Goal: Communication & Community: Answer question/provide support

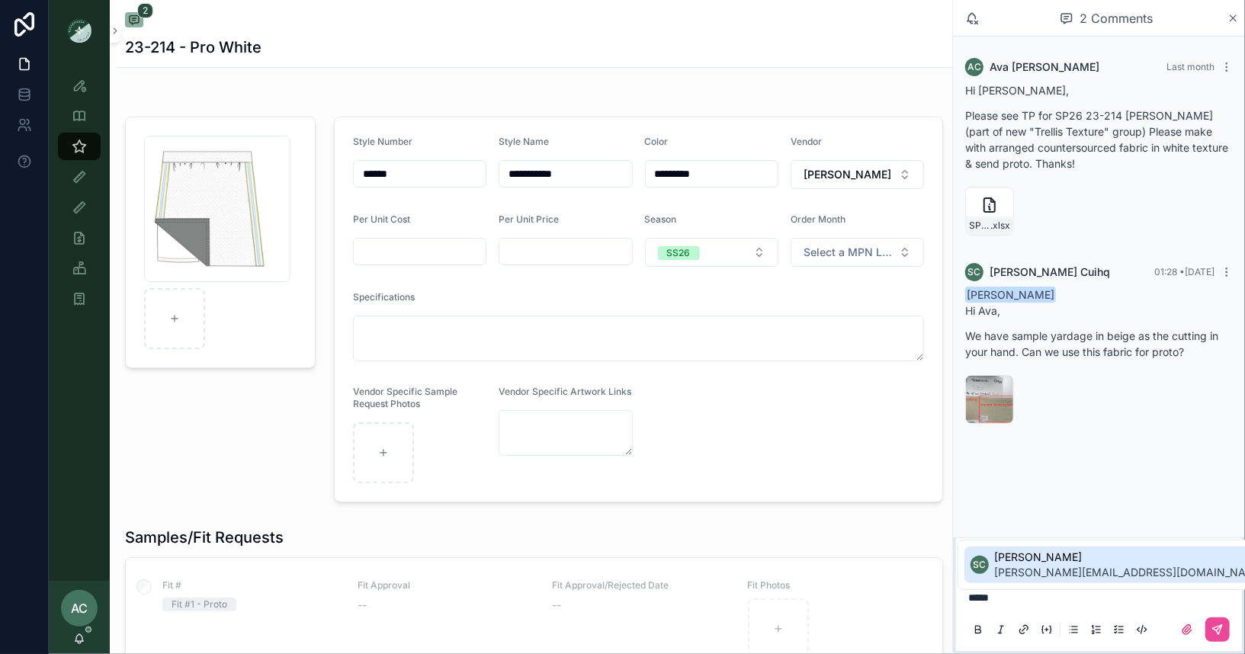
click at [1101, 562] on span "Sophie Cuihq" at bounding box center [1130, 557] width 271 height 15
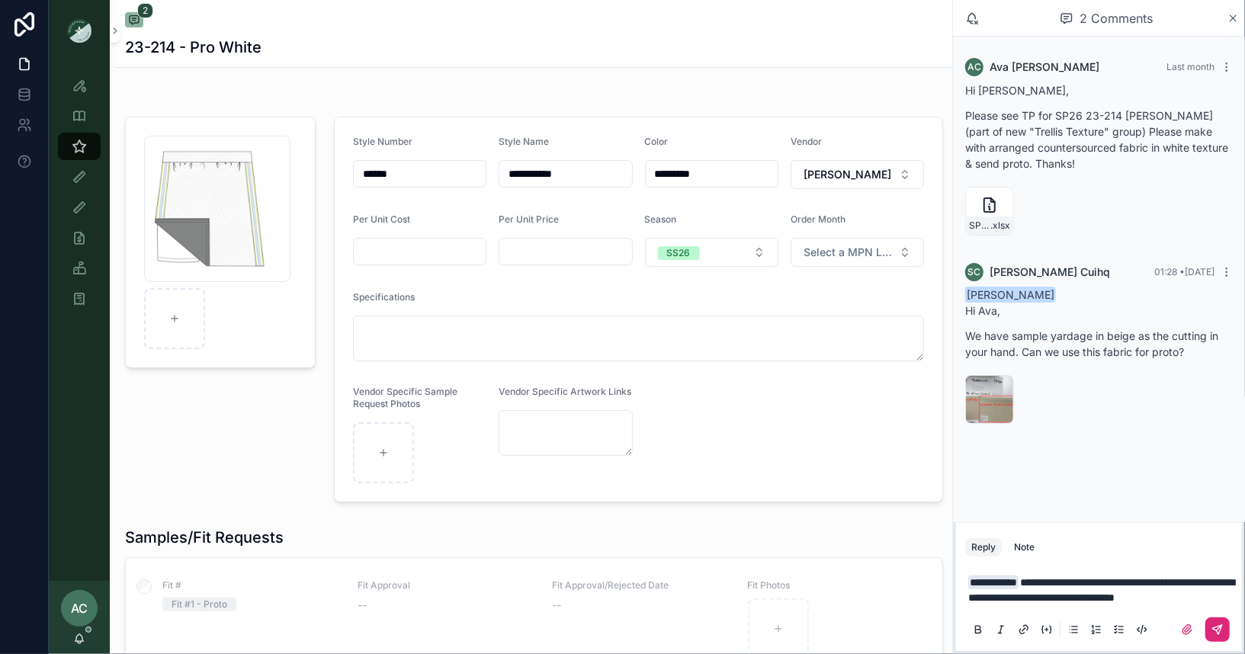
click at [1219, 635] on icon "scrollable content" at bounding box center [1217, 630] width 12 height 12
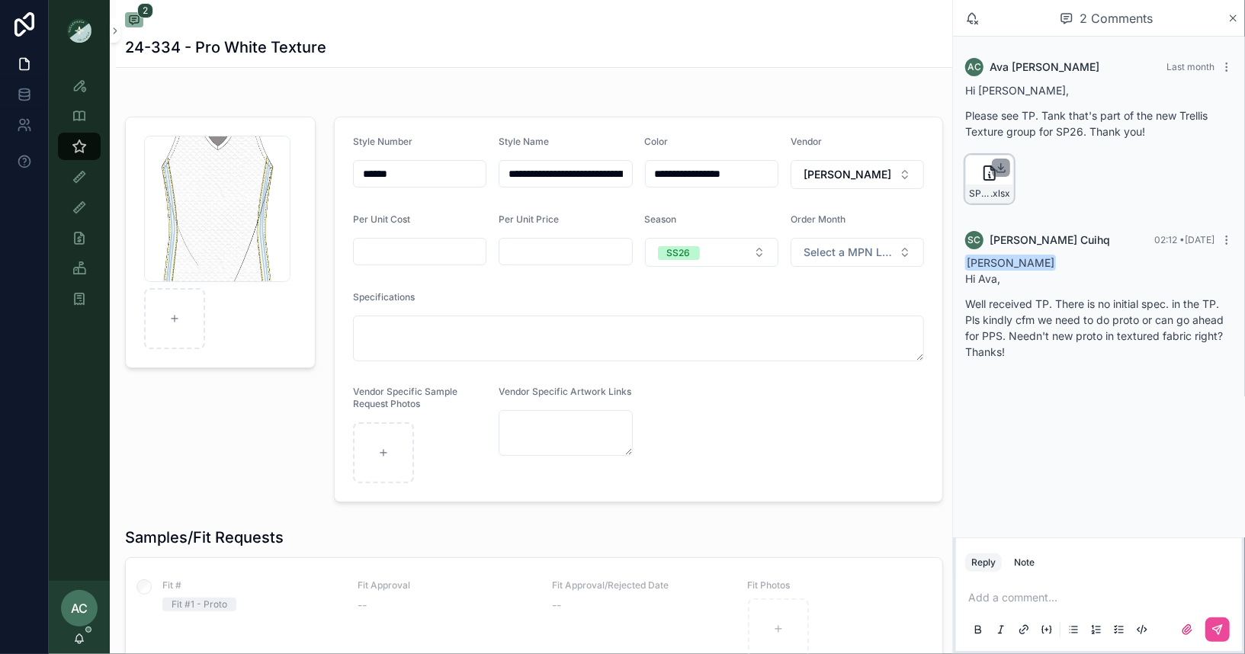
click at [1003, 163] on icon "scrollable content" at bounding box center [1001, 168] width 12 height 12
click at [1031, 598] on p "scrollable content" at bounding box center [1102, 597] width 268 height 15
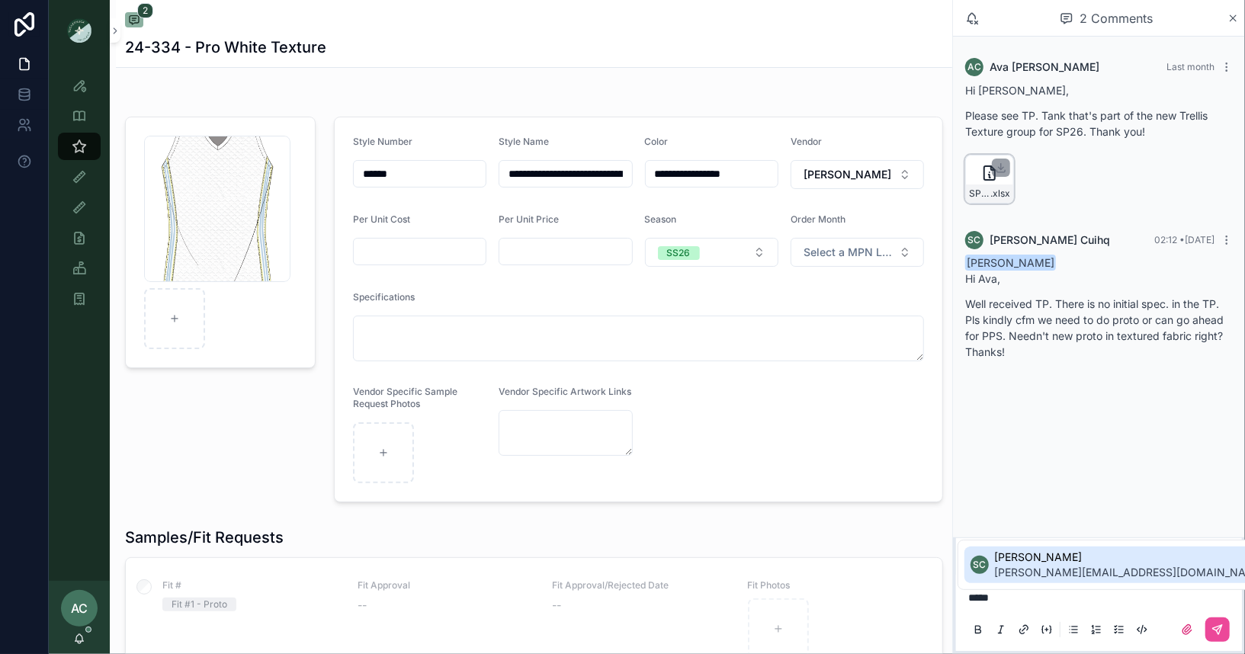
click at [1072, 563] on span "[PERSON_NAME]" at bounding box center [1130, 557] width 271 height 15
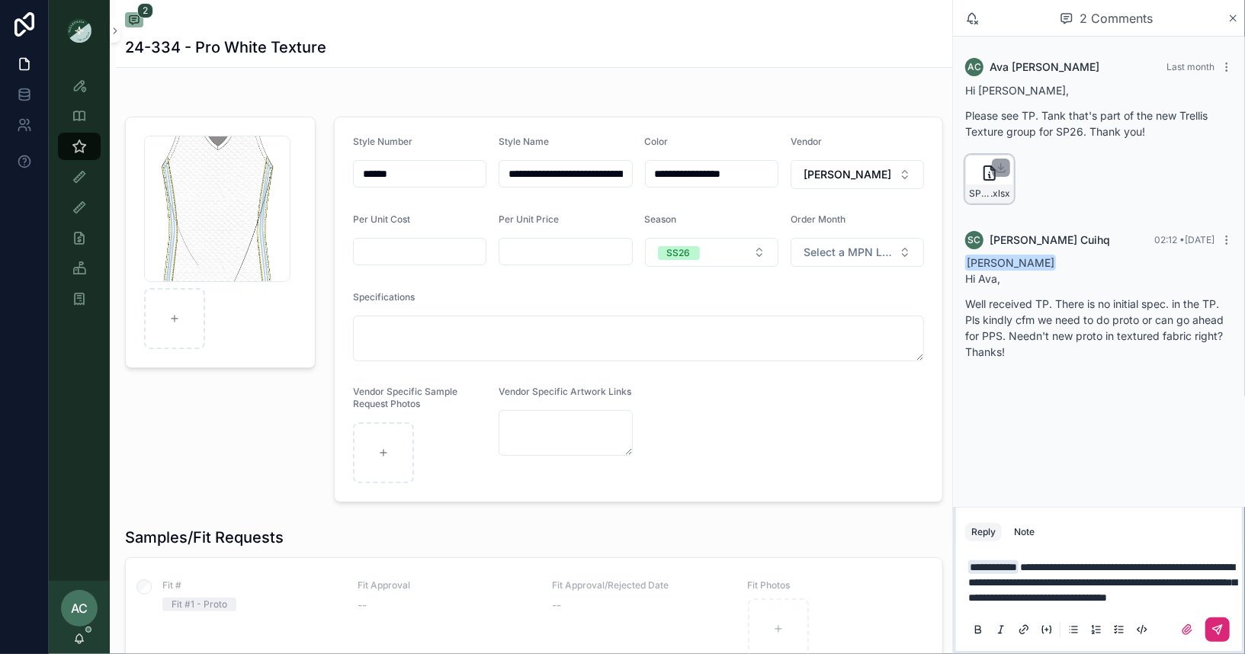
click at [1223, 628] on icon "scrollable content" at bounding box center [1217, 630] width 12 height 12
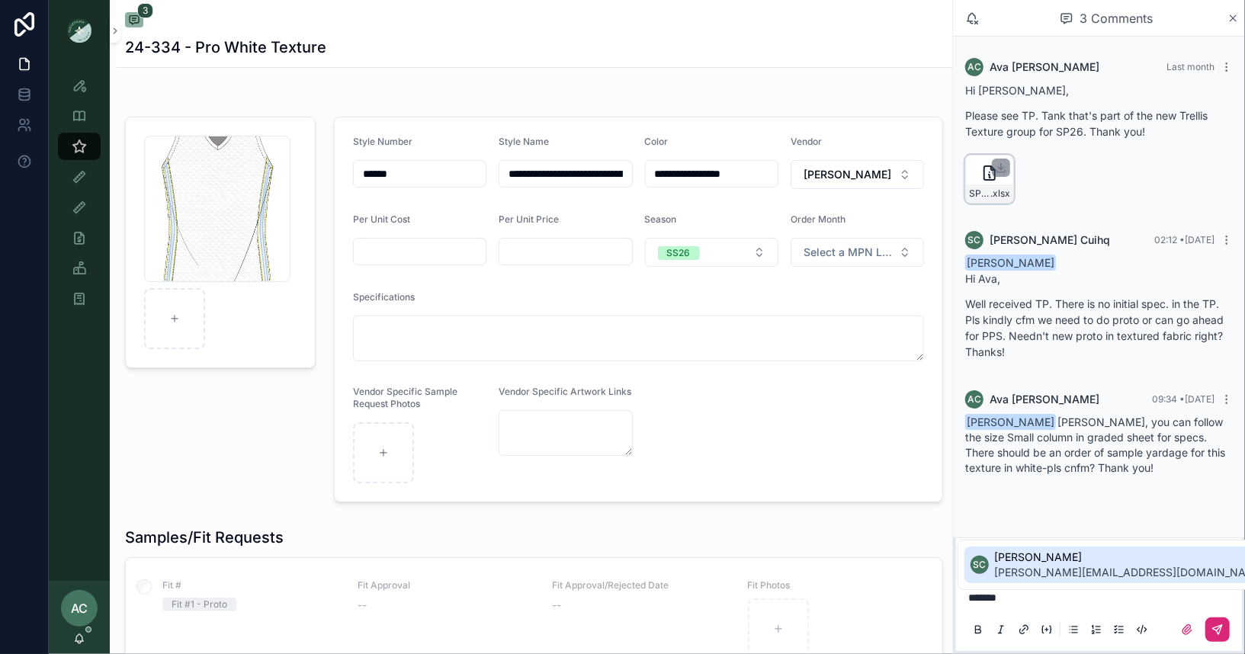
click at [1079, 565] on span "[PERSON_NAME][EMAIL_ADDRESS][DOMAIN_NAME]" at bounding box center [1130, 572] width 271 height 15
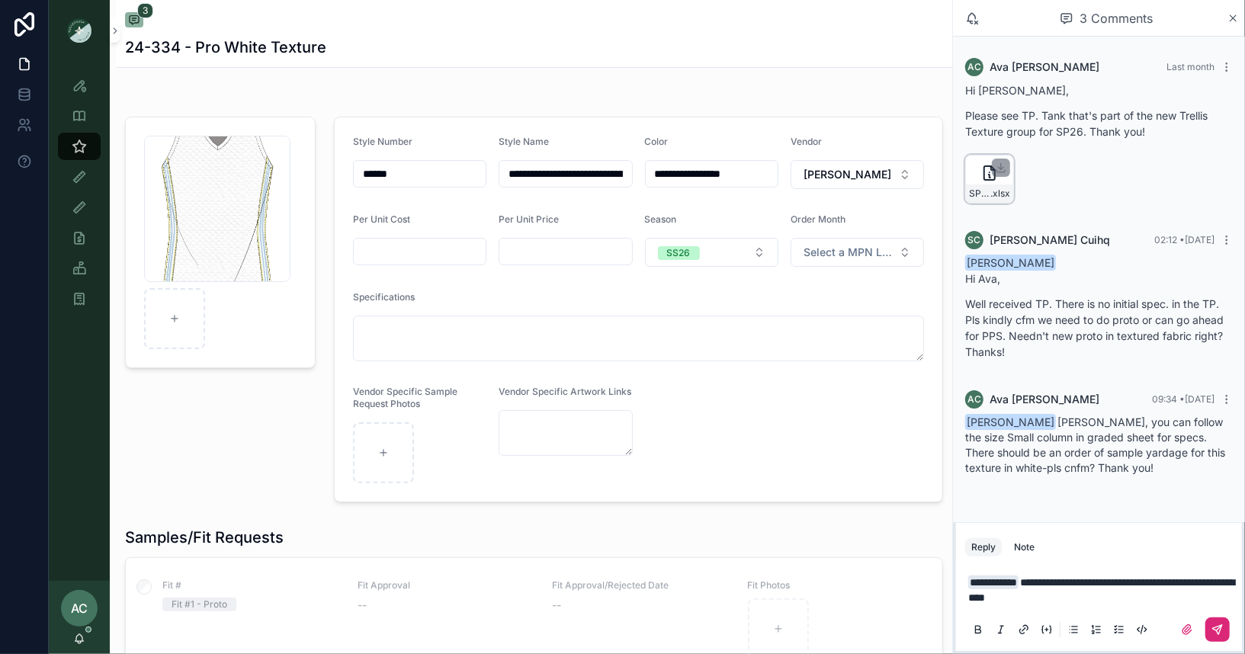
click at [1219, 633] on icon "scrollable content" at bounding box center [1217, 629] width 9 height 9
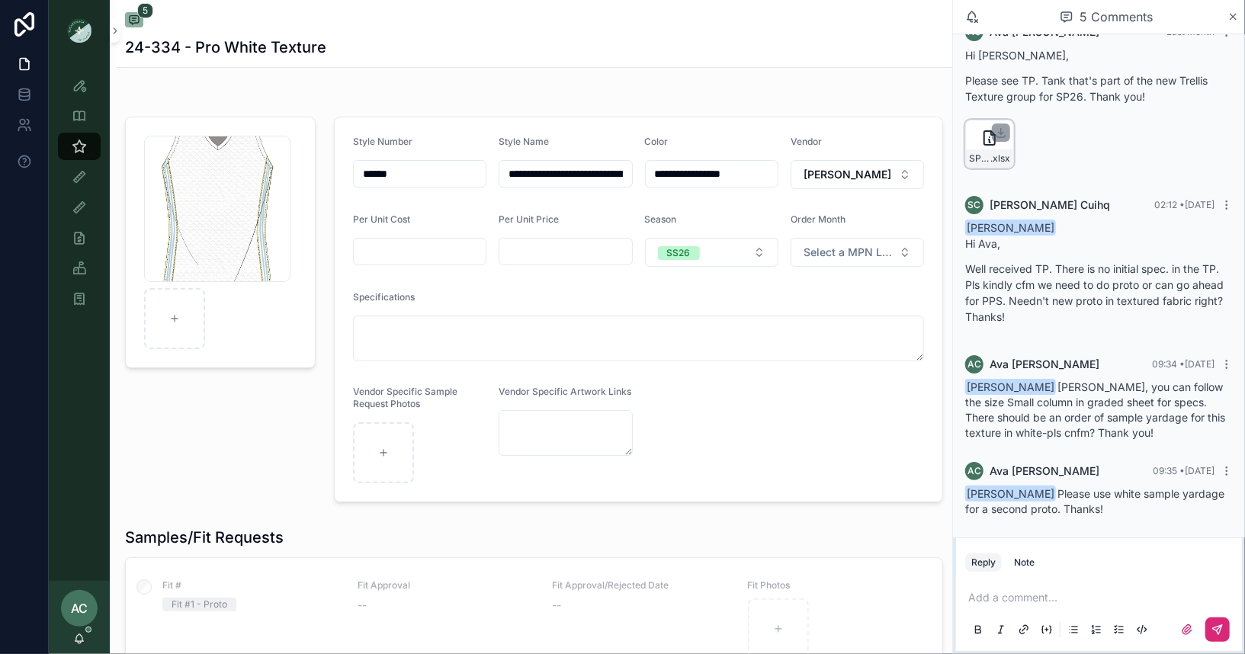
scroll to position [184, 0]
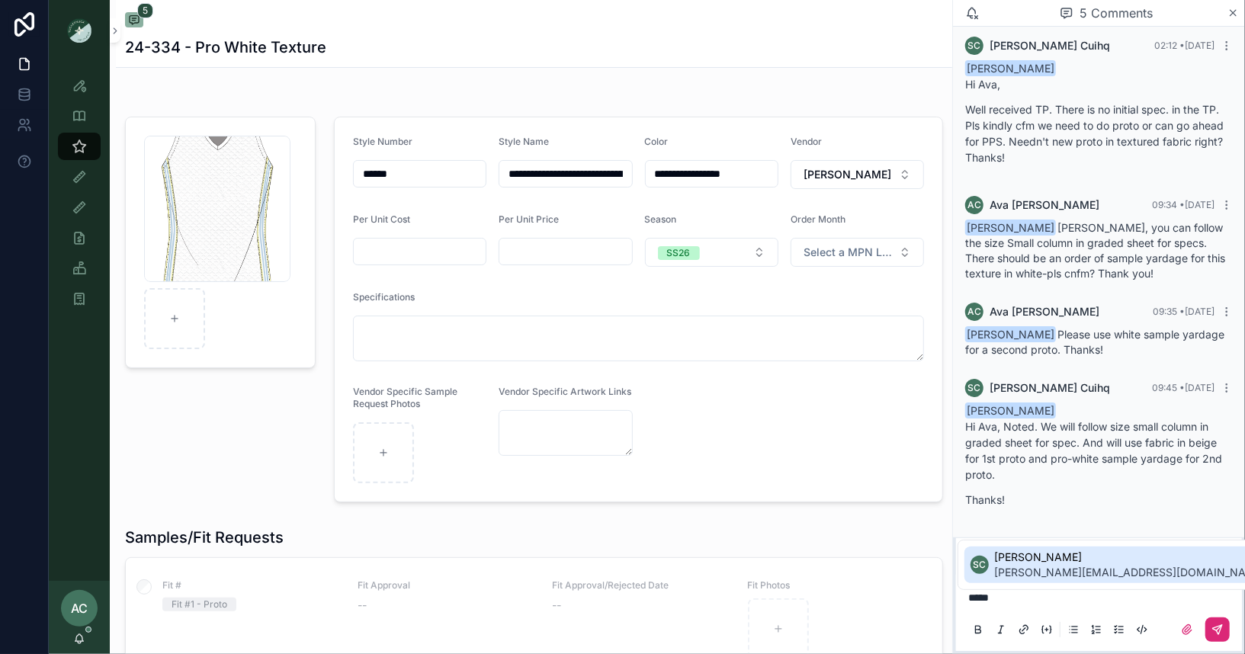
click at [1096, 558] on span "[PERSON_NAME]" at bounding box center [1130, 557] width 271 height 15
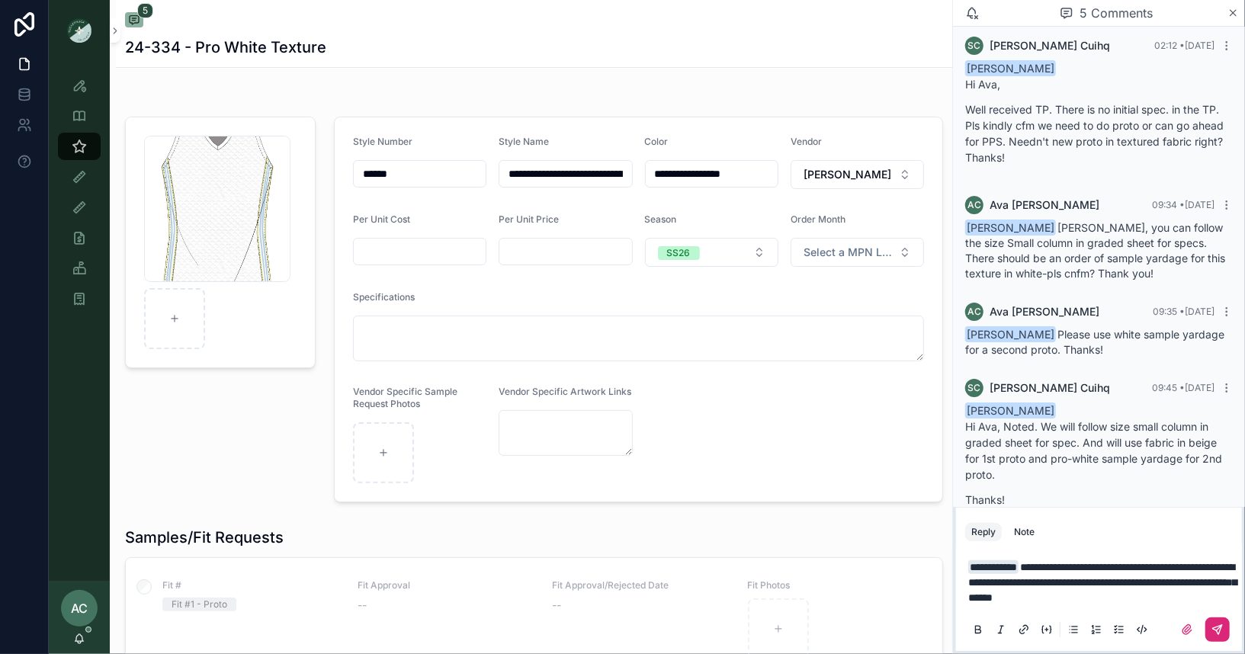
click at [1214, 631] on icon "scrollable content" at bounding box center [1217, 630] width 12 height 12
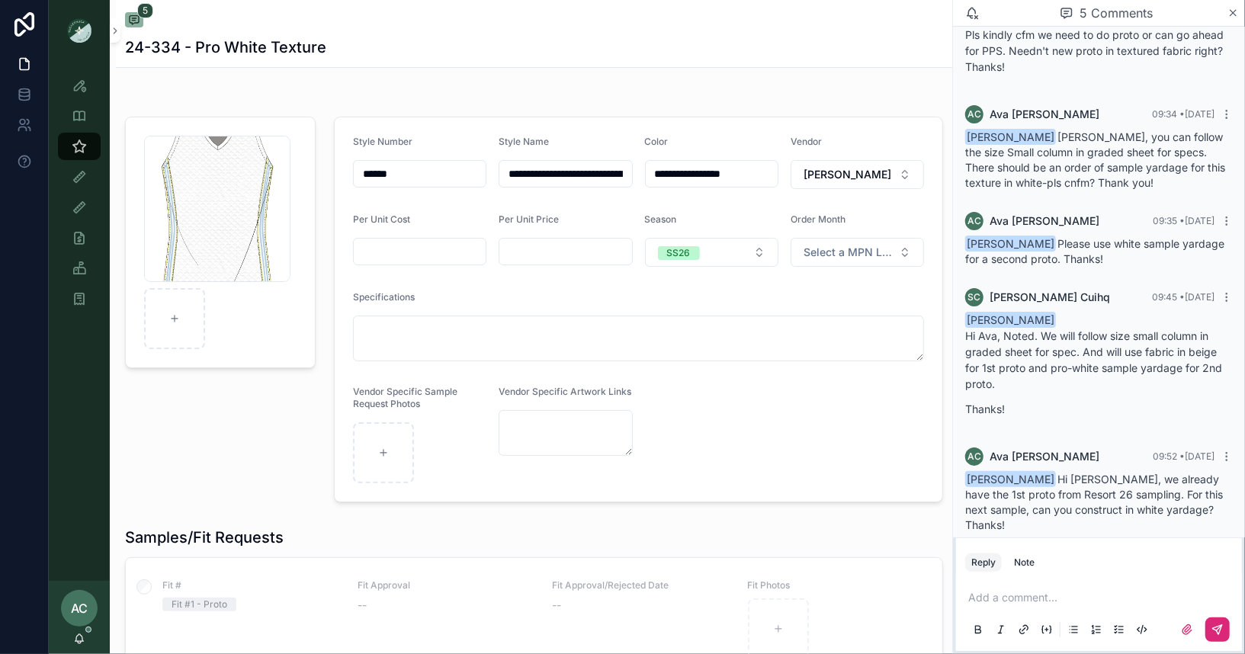
scroll to position [276, 0]
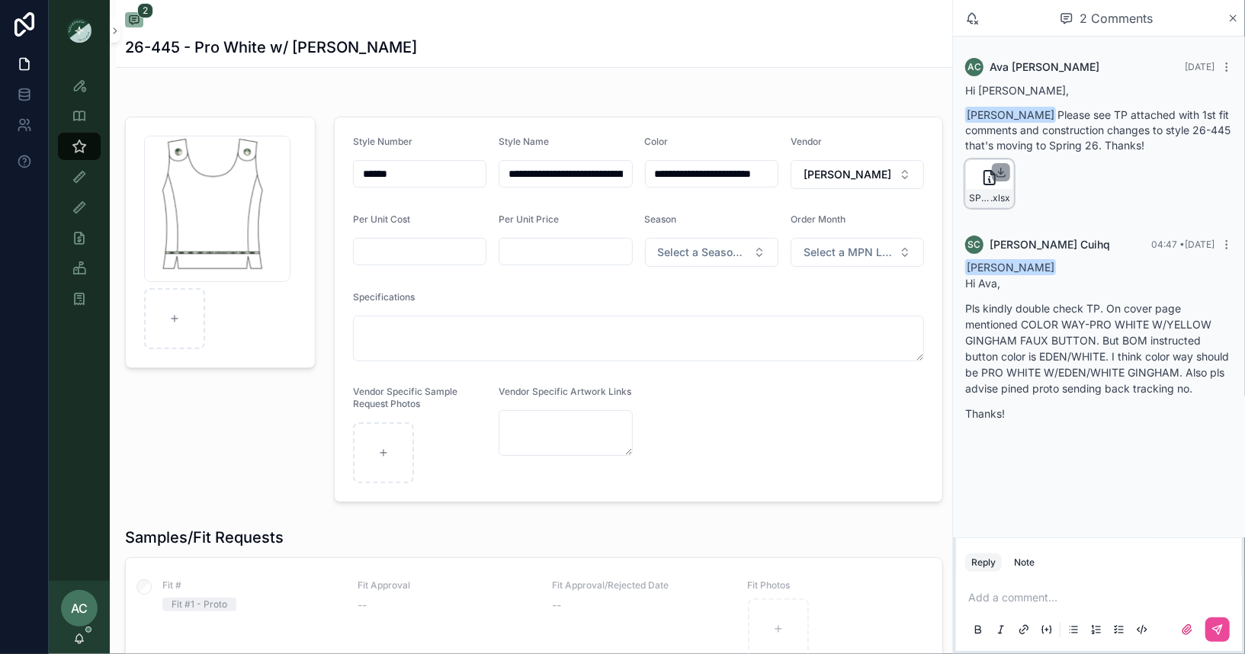
click at [999, 174] on icon "scrollable content" at bounding box center [1001, 172] width 12 height 12
click at [1015, 598] on p "scrollable content" at bounding box center [1102, 597] width 268 height 15
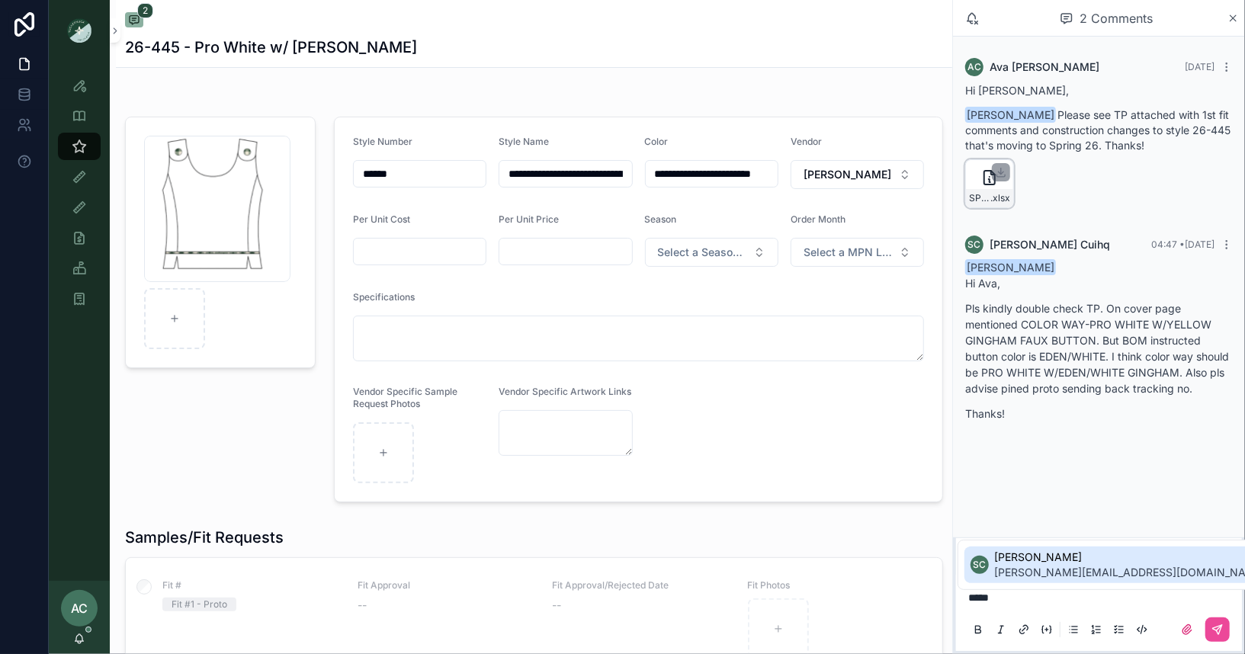
click at [1079, 560] on span "[PERSON_NAME]" at bounding box center [1130, 557] width 271 height 15
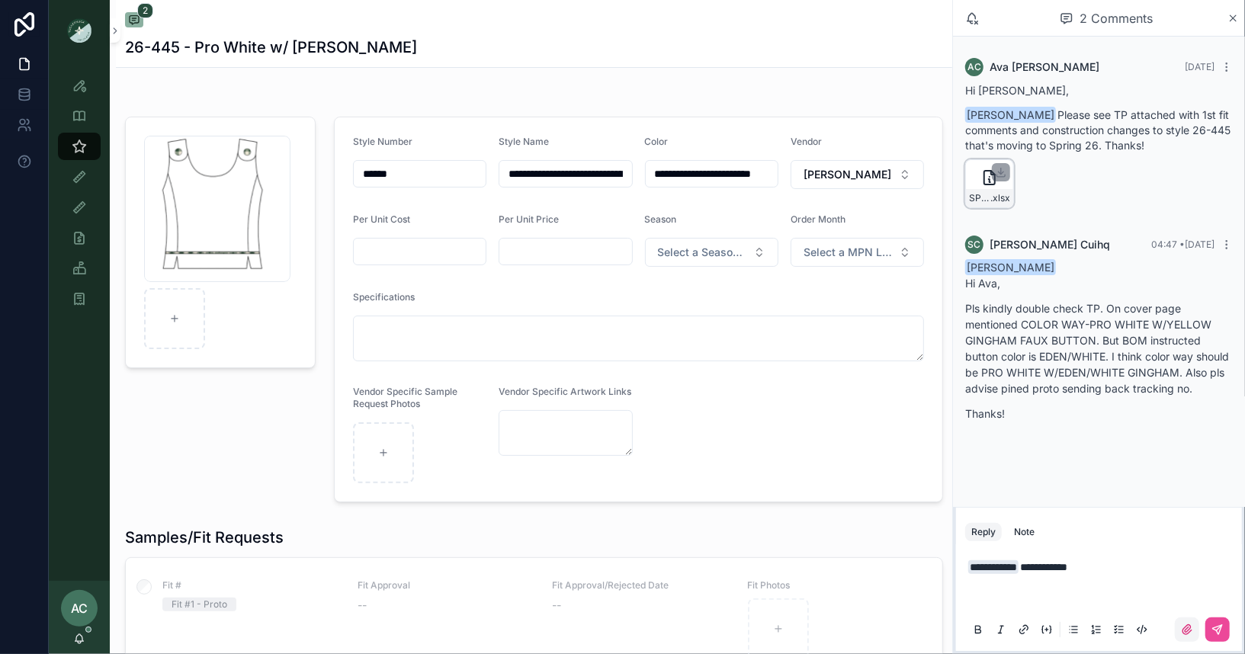
click at [1188, 627] on icon "scrollable content" at bounding box center [1186, 629] width 9 height 9
click at [0, 0] on input "scrollable content" at bounding box center [0, 0] width 0 height 0
click at [1133, 567] on p "**********" at bounding box center [1102, 566] width 268 height 15
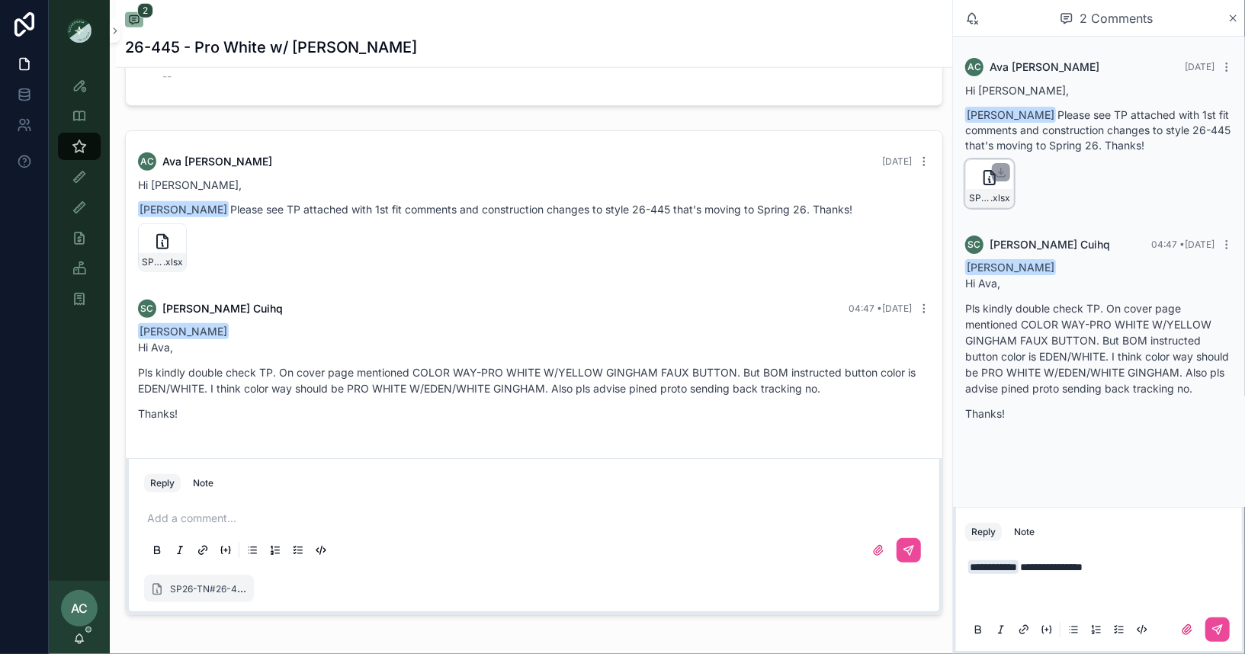
scroll to position [729, 0]
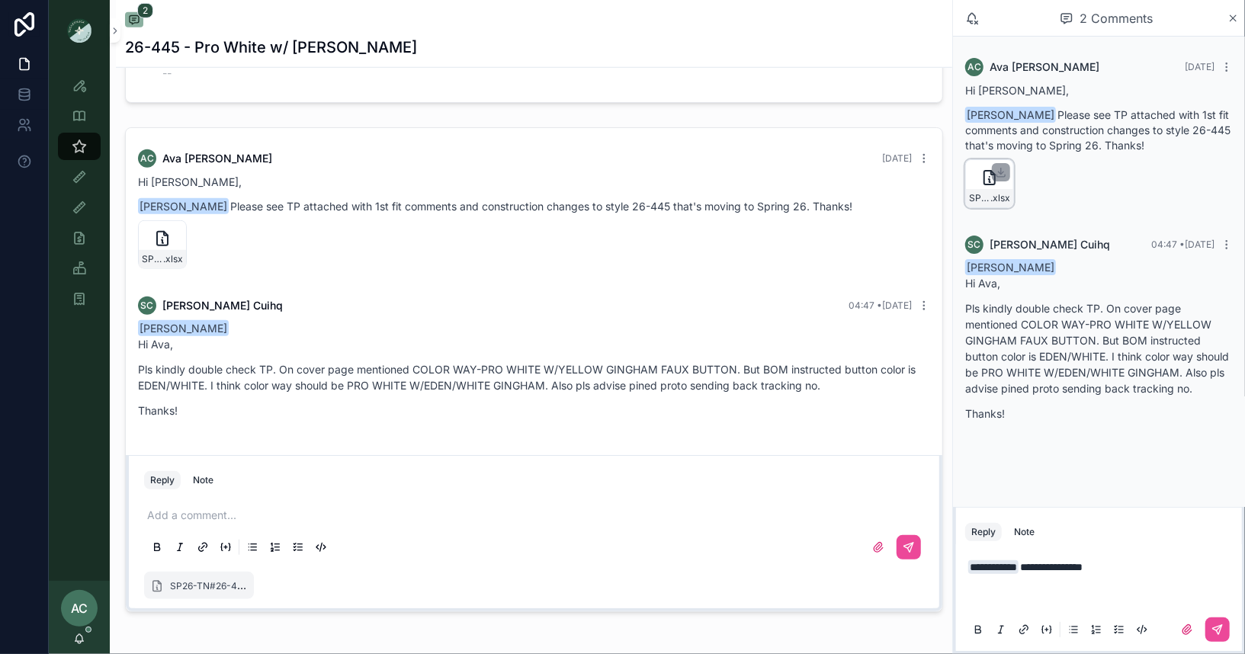
click at [202, 511] on p "scrollable content" at bounding box center [537, 515] width 780 height 15
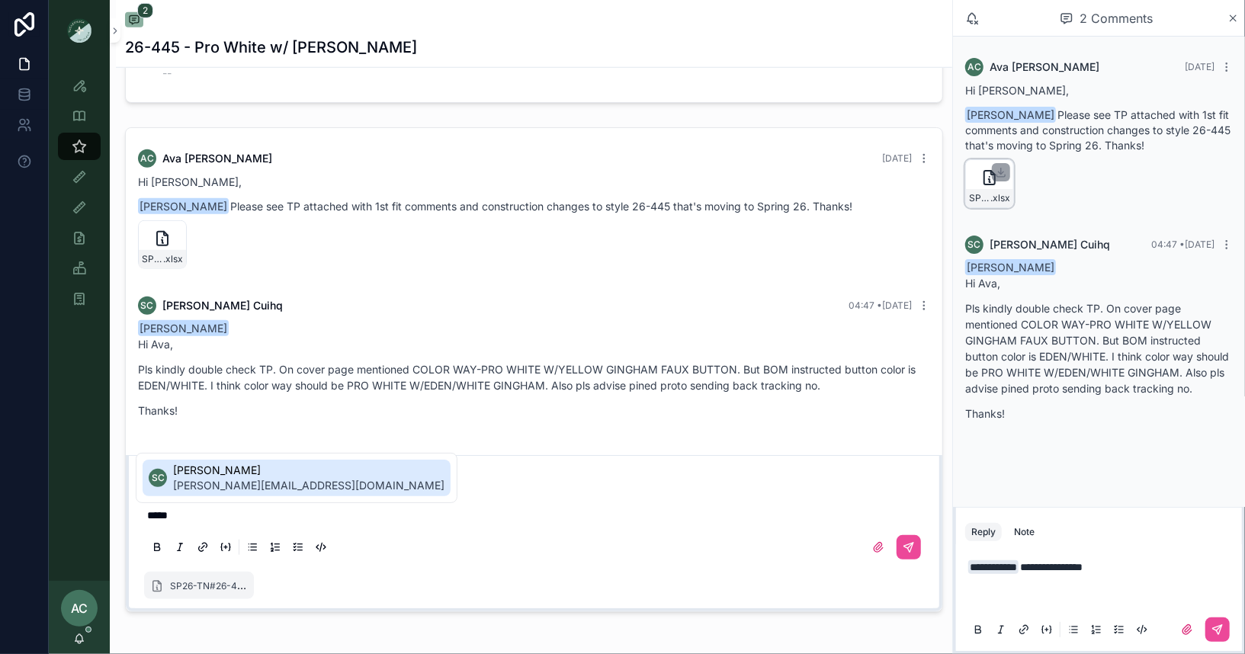
click at [194, 475] on span "[PERSON_NAME]" at bounding box center [308, 470] width 271 height 15
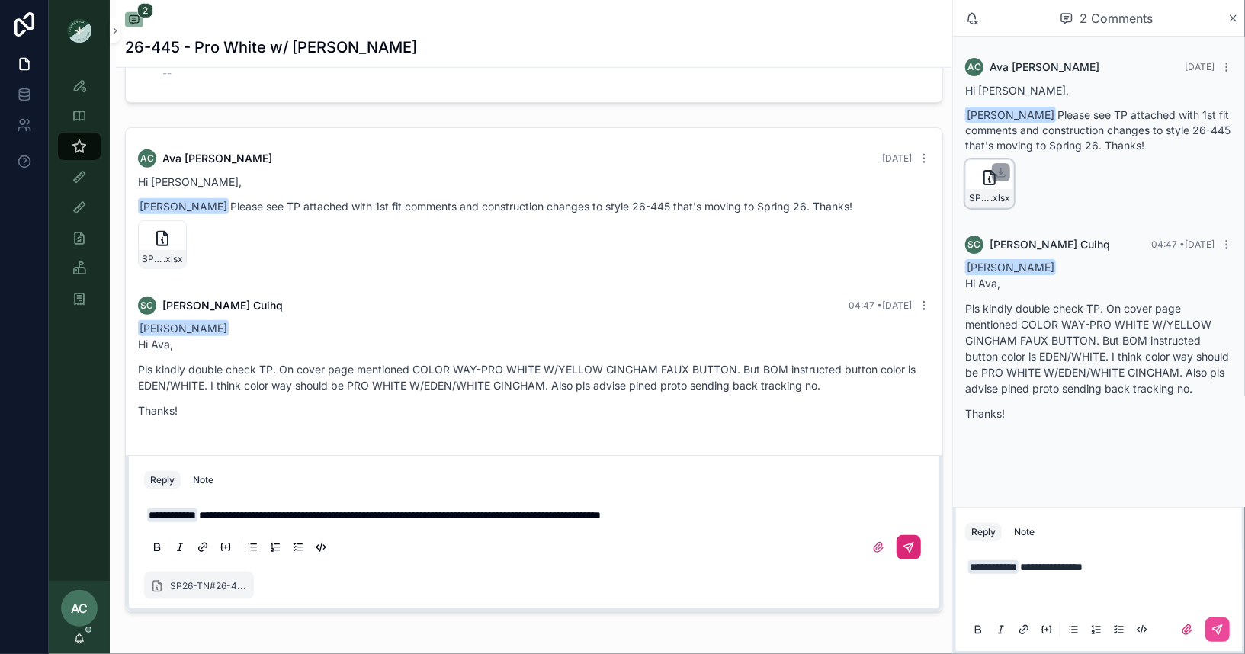
click at [914, 549] on button "scrollable content" at bounding box center [908, 547] width 24 height 24
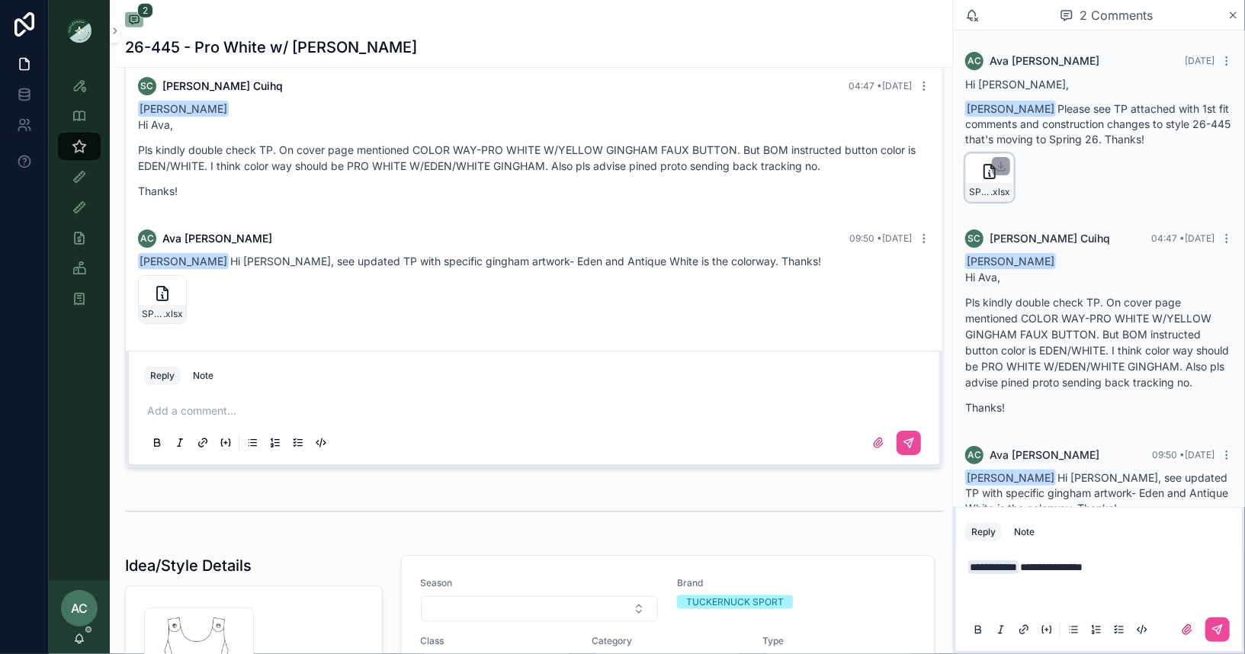
scroll to position [91, 0]
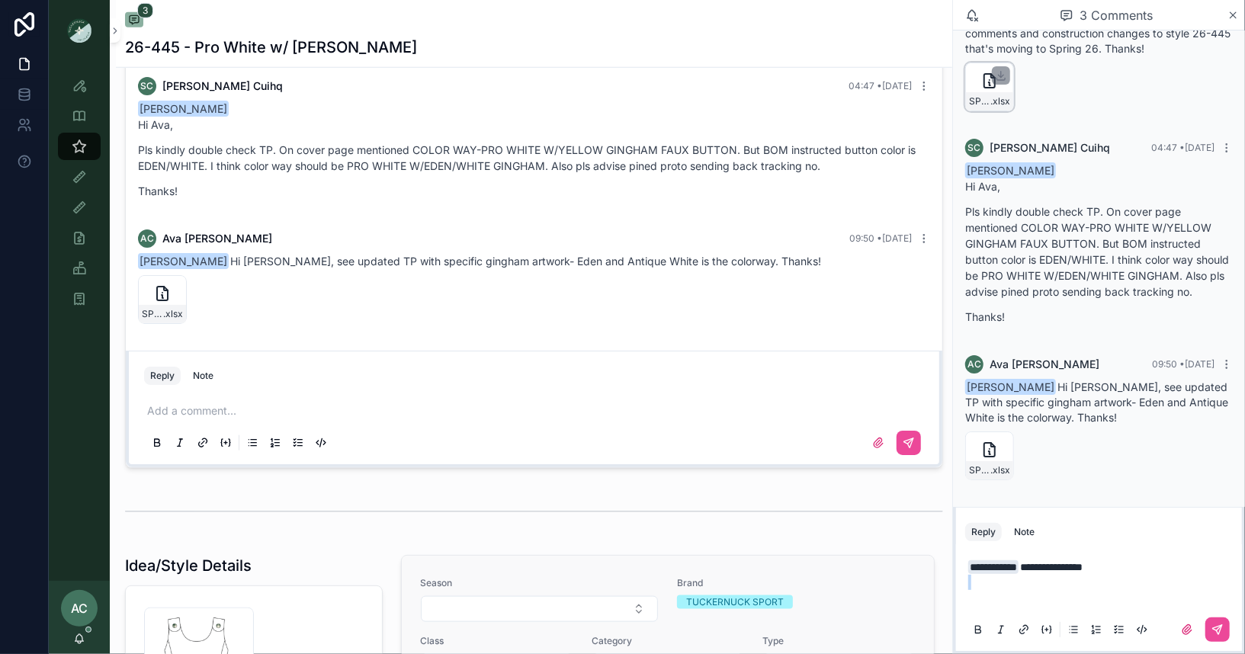
drag, startPoint x: 1144, startPoint y: 571, endPoint x: 931, endPoint y: 579, distance: 213.6
click at [931, 579] on div "**********" at bounding box center [647, 327] width 1196 height 654
drag, startPoint x: 1131, startPoint y: 569, endPoint x: 1052, endPoint y: 563, distance: 79.5
click at [1052, 563] on p "**********" at bounding box center [1102, 566] width 268 height 15
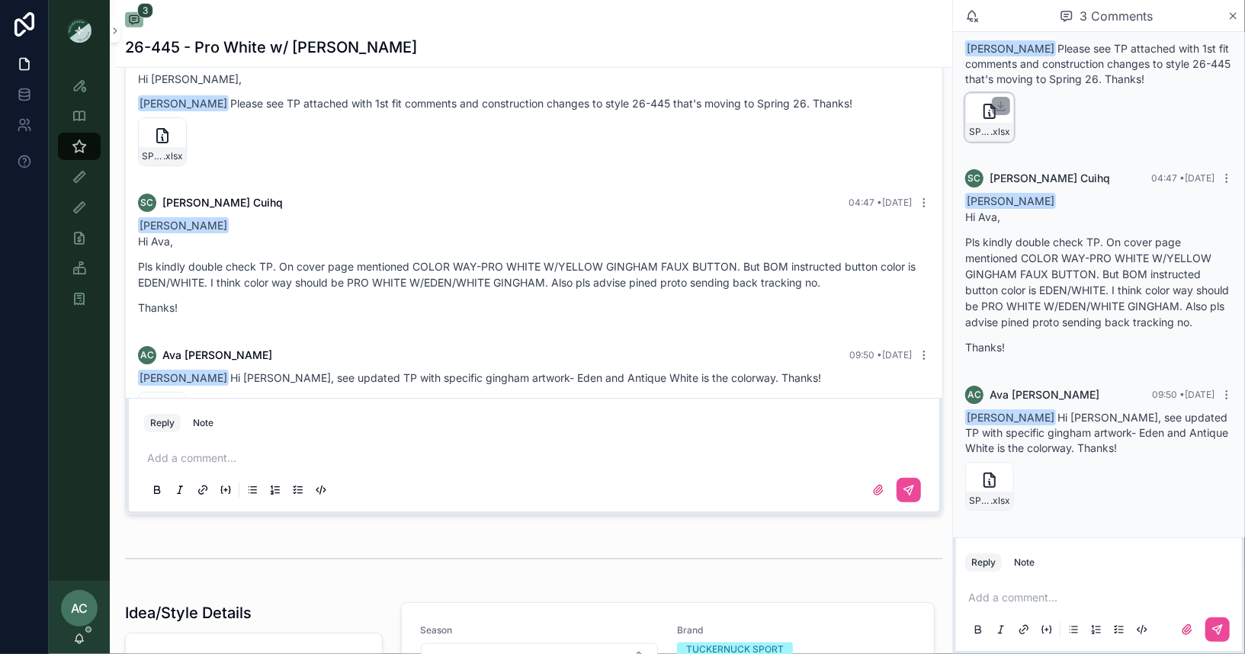
scroll to position [829, 0]
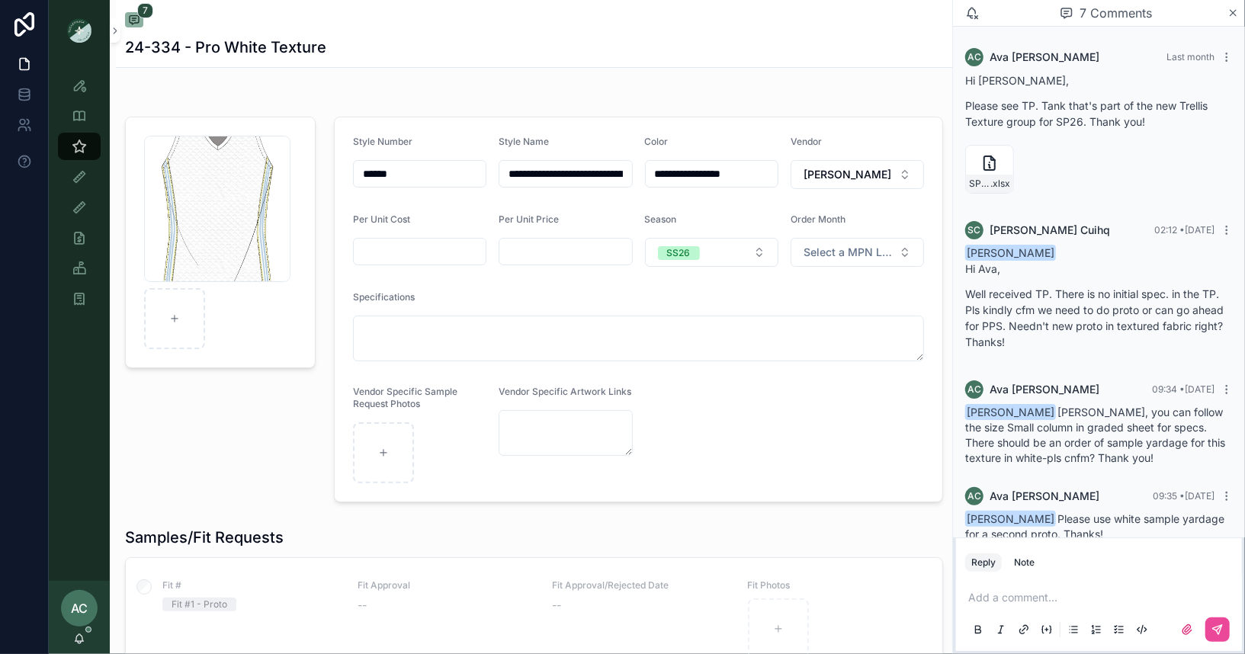
scroll to position [343, 0]
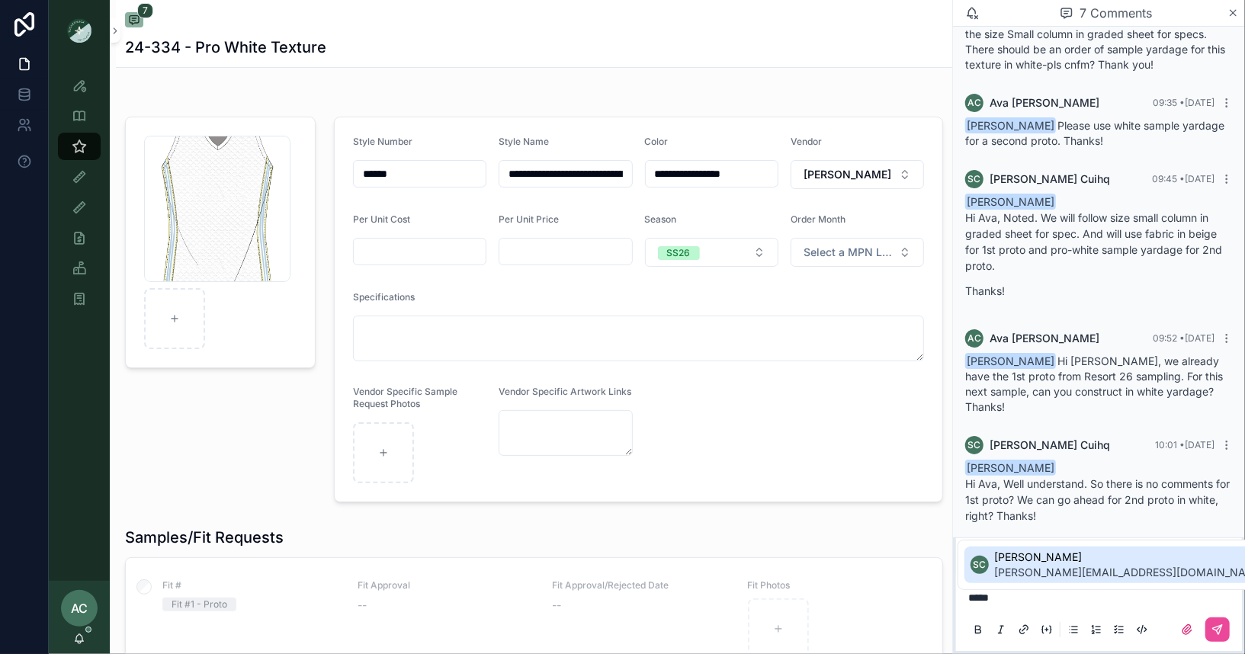
click at [1027, 572] on span "[PERSON_NAME][EMAIL_ADDRESS][DOMAIN_NAME]" at bounding box center [1130, 572] width 271 height 15
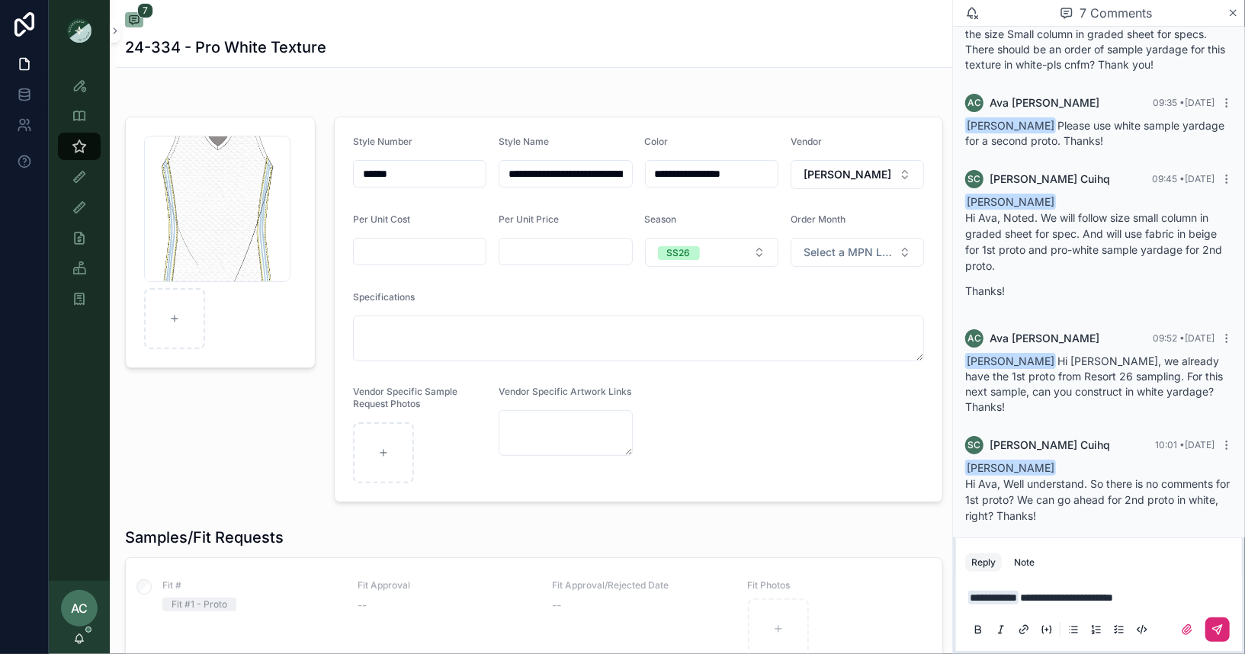
click at [1223, 633] on icon "scrollable content" at bounding box center [1217, 630] width 12 height 12
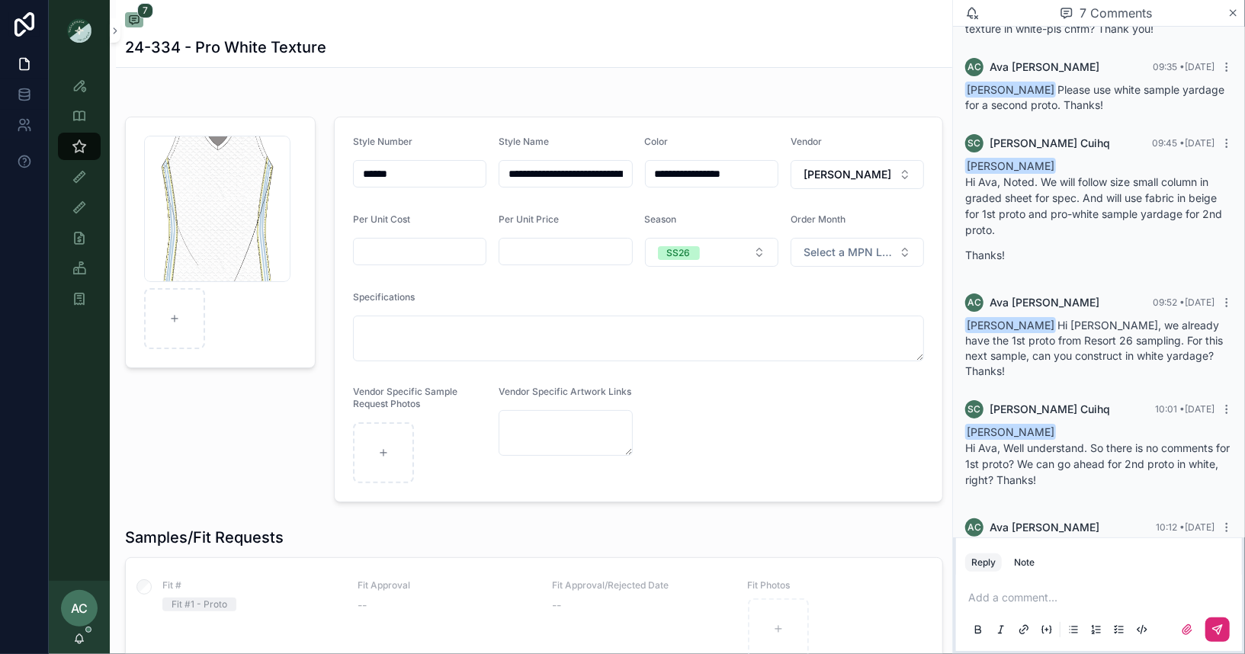
scroll to position [454, 0]
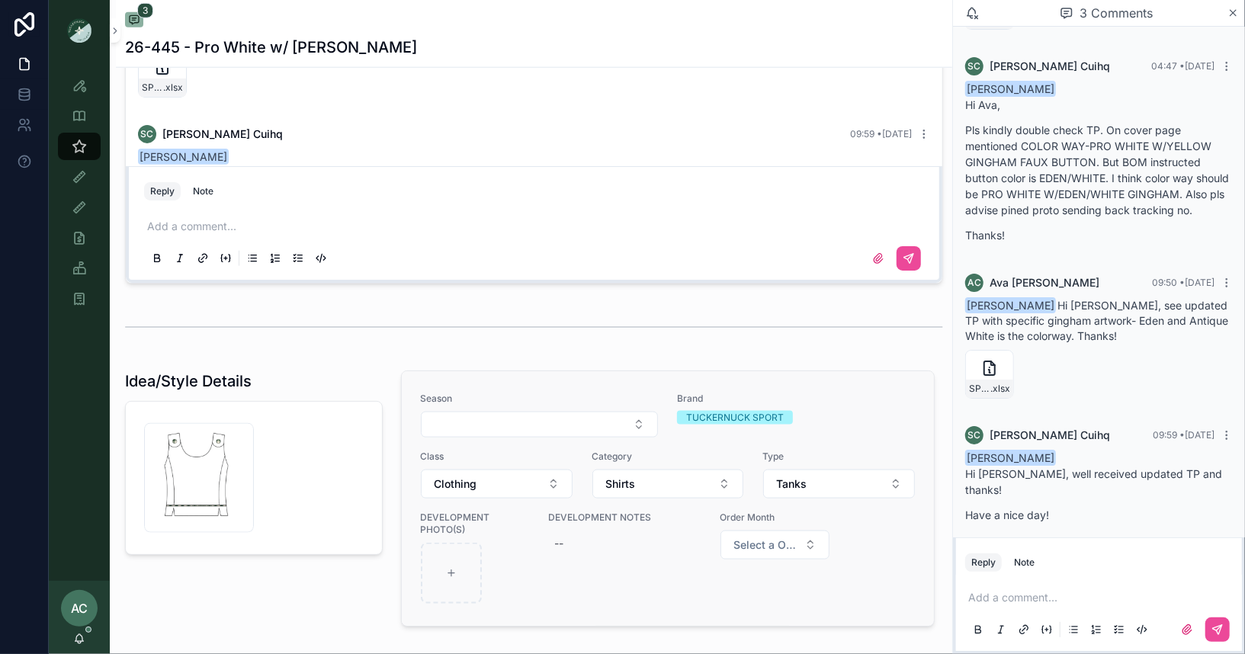
scroll to position [1034, 0]
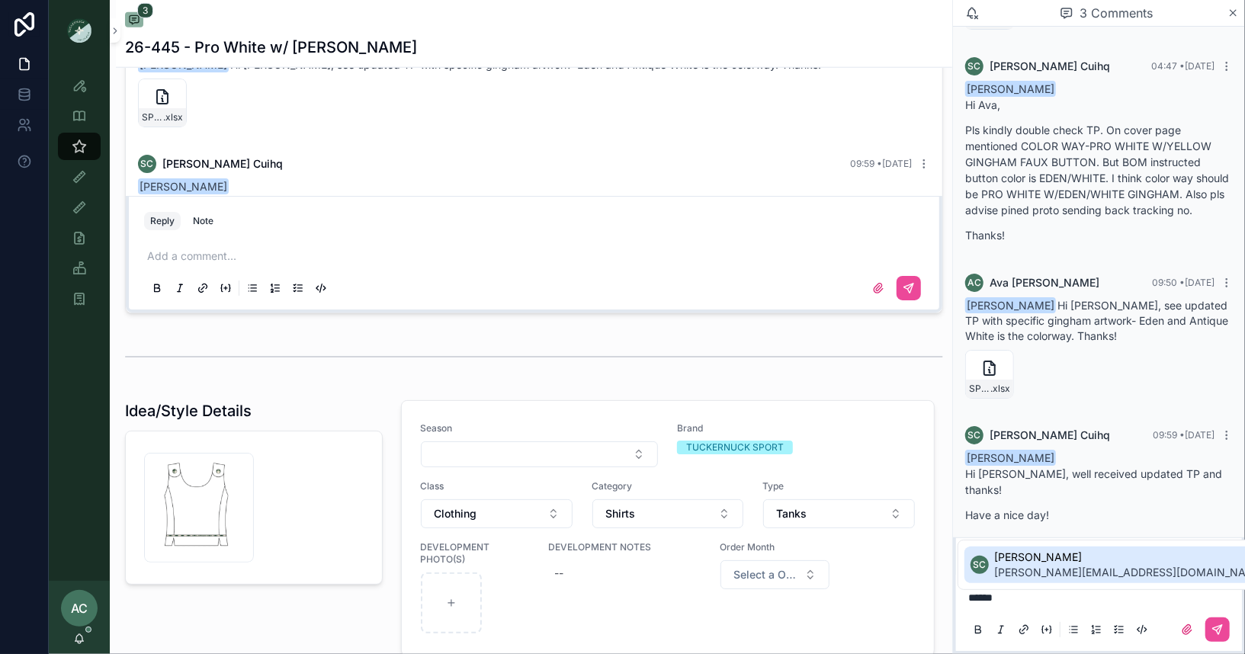
click at [1118, 568] on span "[PERSON_NAME][EMAIL_ADDRESS][DOMAIN_NAME]" at bounding box center [1130, 572] width 271 height 15
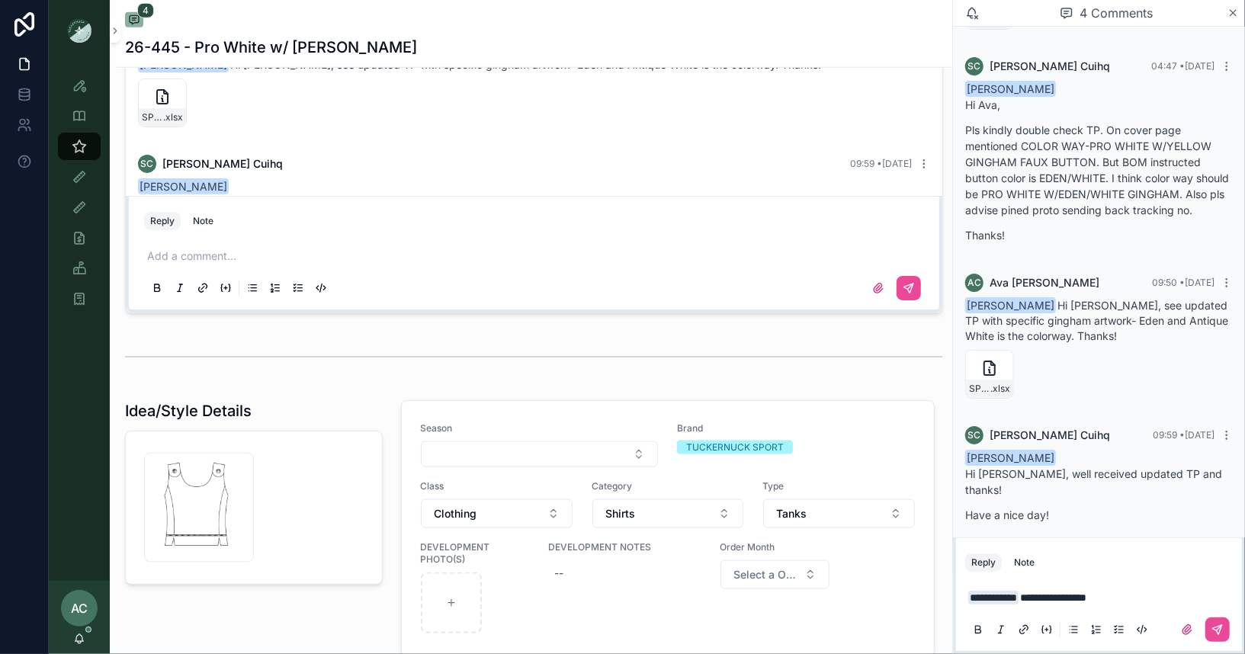
click at [1046, 602] on span "**********" at bounding box center [1053, 597] width 66 height 11
click at [1162, 597] on p "**********" at bounding box center [1102, 590] width 268 height 30
click at [1218, 630] on icon "scrollable content" at bounding box center [1217, 630] width 12 height 12
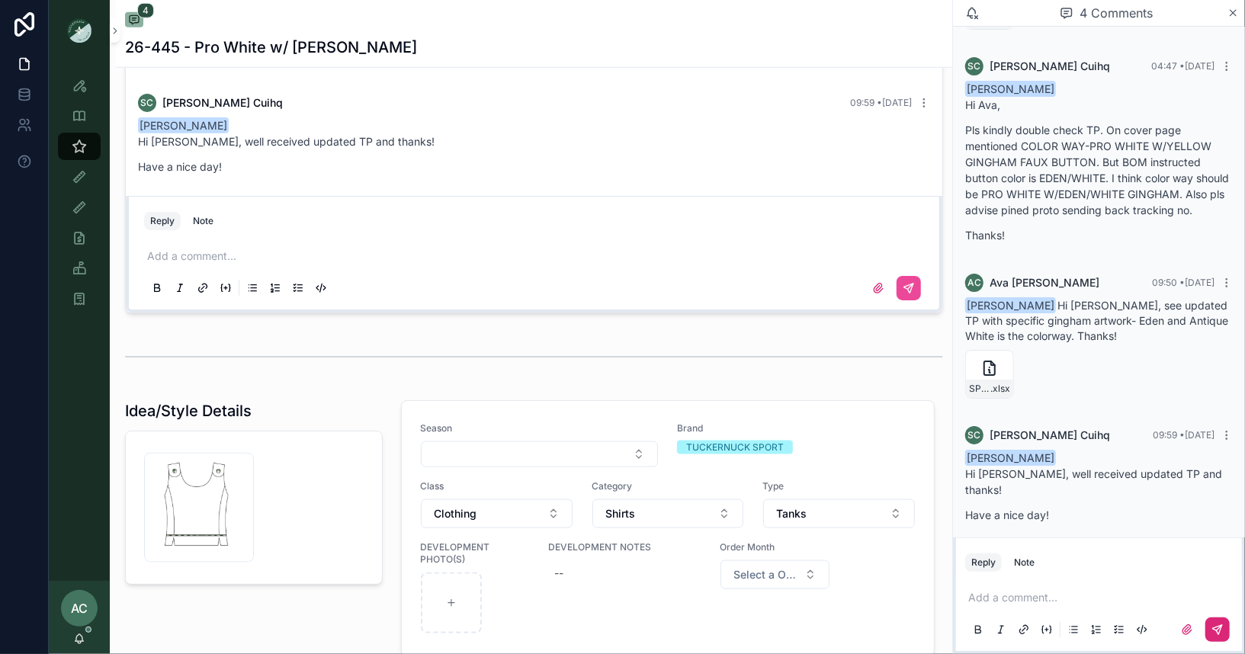
scroll to position [258, 0]
